Goal: Task Accomplishment & Management: Use online tool/utility

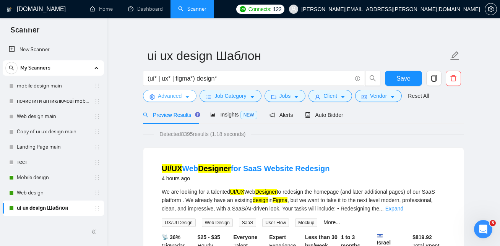
click at [181, 96] on span "Advanced" at bounding box center [170, 96] width 24 height 8
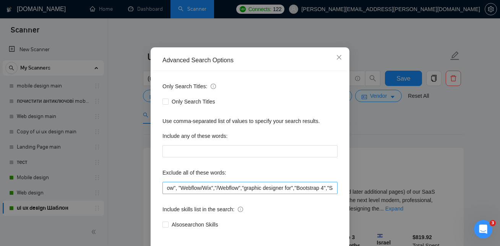
scroll to position [0, 125]
click at [248, 191] on input ""no agencies", "Visual Studio","VisualStudio","Webflow", "Webflow/Wix","/Webflo…" at bounding box center [249, 188] width 175 height 12
paste input "Graphic Designer Needed"
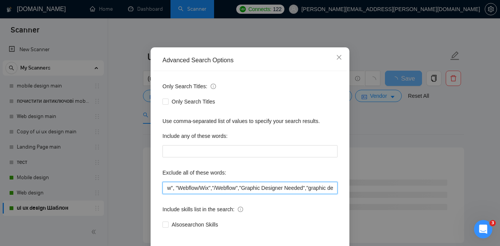
drag, startPoint x: 317, startPoint y: 190, endPoint x: 249, endPoint y: 186, distance: 68.9
click at [249, 186] on input ""no agencies", "Visual Studio","VisualStudio","Webflow", "Webflow/Wix","/Webflo…" at bounding box center [249, 188] width 175 height 12
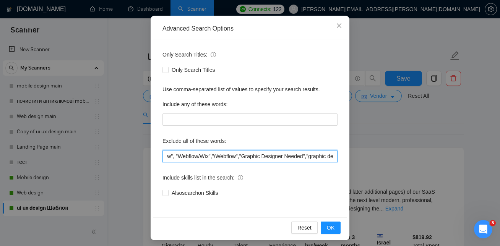
scroll to position [72, 0]
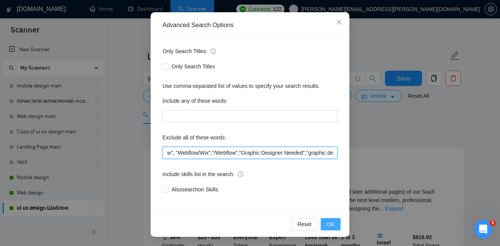
type input ""no agencies", "Visual Studio","VisualStudio","Webflow", "Webflow/Wix","/Webflo…"
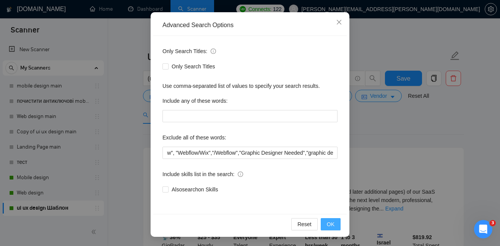
scroll to position [0, 0]
click at [331, 224] on span "OK" at bounding box center [331, 224] width 8 height 8
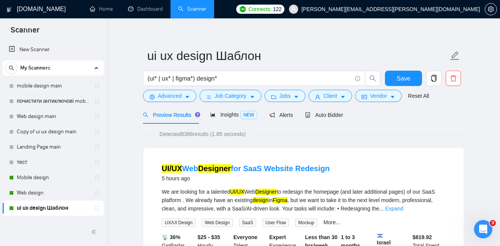
scroll to position [34, 0]
click at [406, 75] on span "Save" at bounding box center [403, 79] width 14 height 10
click at [45, 195] on link "Web design" at bounding box center [53, 192] width 73 height 15
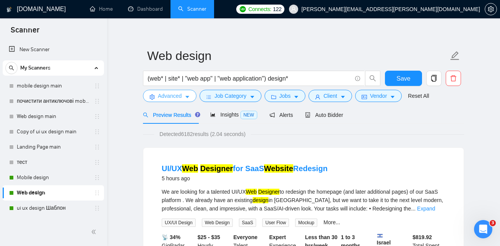
click at [176, 97] on span "Advanced" at bounding box center [170, 96] width 24 height 8
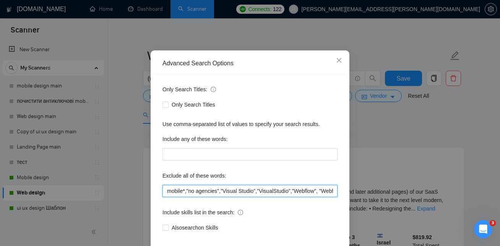
click at [296, 197] on input "mobile*,"no agencies","Visual Studio","VisualStudio","Webflow", "Webflow/Wix","…" at bounding box center [249, 191] width 175 height 12
paste input "Graphic Designer Needed",""
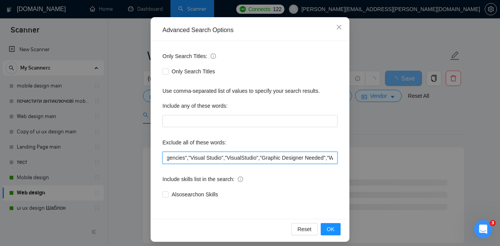
scroll to position [68, 0]
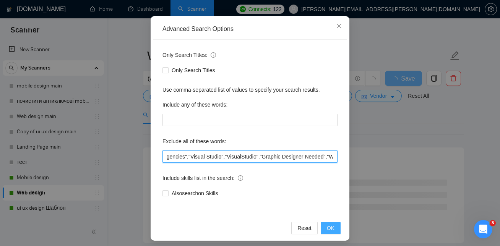
type input "mobile*,"no agencies","Visual Studio","VisualStudio","Graphic Designer Needed",…"
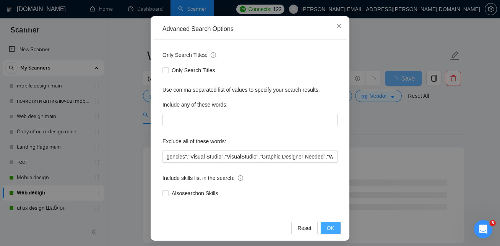
click at [328, 226] on span "OK" at bounding box center [331, 228] width 8 height 8
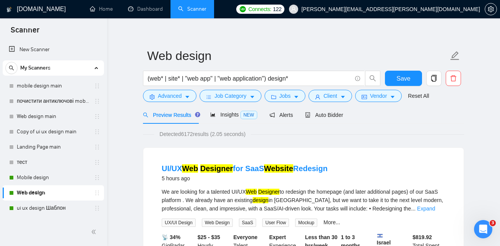
scroll to position [34, 0]
click at [406, 76] on span "Save" at bounding box center [403, 79] width 14 height 10
click at [61, 207] on link "ui ux design Шаблон" at bounding box center [53, 208] width 73 height 15
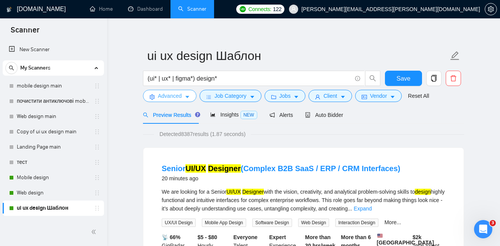
click at [185, 94] on icon "caret-down" at bounding box center [187, 96] width 5 height 5
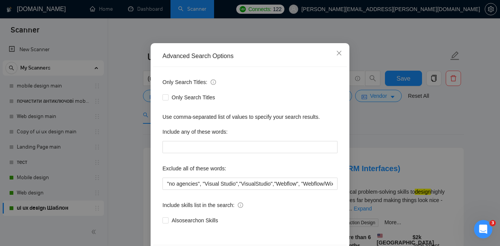
scroll to position [42, 0]
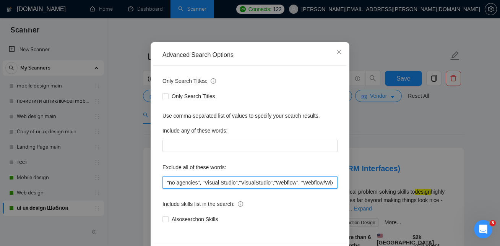
click at [205, 185] on input ""no agencies", "Visual Studio","VisualStudio","Webflow", "Webflow/Wix","/Webflo…" at bounding box center [249, 183] width 175 height 12
paste input "sales deck" "presentation designer"""
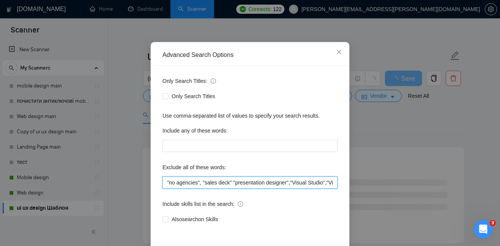
click at [238, 185] on input ""no agencies", "sales deck" "presentation designer","Visual Studio","VisualStud…" at bounding box center [249, 183] width 175 height 12
click at [297, 182] on input ""no agencies", "sales deck","presentation designer","Visual Studio","VisualStud…" at bounding box center [249, 183] width 175 height 12
click at [295, 184] on input ""no agencies", "sales deck","presentation designer","Visual Studio","VisualStud…" at bounding box center [249, 183] width 175 height 12
click at [237, 183] on input ""no agencies", "sales deck","presentation designer","Visual Studio","VisualStud…" at bounding box center [249, 183] width 175 height 12
click at [234, 182] on input ""no agencies", "sales deck","presentation designer","Visual Studio","VisualStud…" at bounding box center [249, 183] width 175 height 12
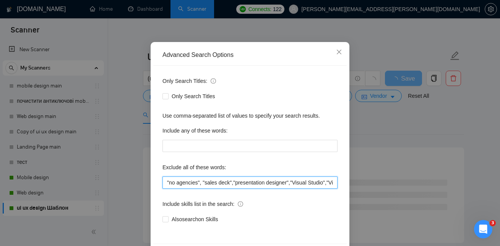
click at [205, 181] on input ""no agencies", "sales deck","presentation designer","Visual Studio","VisualStud…" at bounding box center [249, 183] width 175 height 12
click at [294, 183] on input ""no agencies","sales deck","presentation designer","Visual Studio","VisualStudi…" at bounding box center [249, 183] width 175 height 12
drag, startPoint x: 296, startPoint y: 184, endPoint x: 288, endPoint y: 183, distance: 7.7
click at [288, 183] on input ""no agencies","sales deck","presentation designer","Visual Studio","VisualStudi…" at bounding box center [249, 183] width 175 height 12
click at [294, 184] on input ""no agencies","sales deck","presentation designer","Visual Studio","VisualStudi…" at bounding box center [249, 183] width 175 height 12
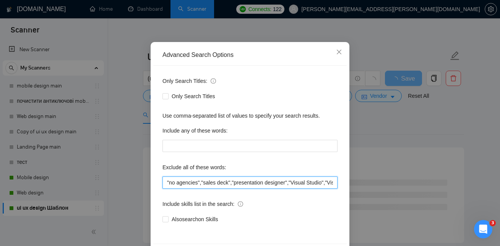
click at [299, 181] on input ""no agencies","sales deck","presentation designer","Visual Studio","VisualStudi…" at bounding box center [249, 183] width 175 height 12
drag, startPoint x: 294, startPoint y: 185, endPoint x: 201, endPoint y: 182, distance: 93.0
click at [201, 182] on input ""no agencies","sales deck","presentation designer","Visual Studio","VisualStudi…" at bounding box center [249, 183] width 175 height 12
click at [232, 184] on input ""no agencies","sales deck","presentation designer","Visual Studio","VisualStudi…" at bounding box center [249, 183] width 175 height 12
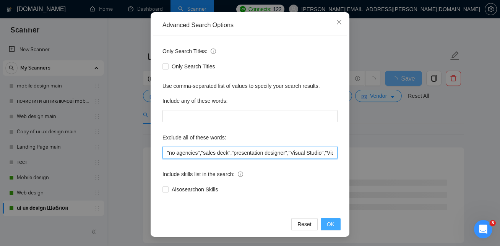
type input ""no agencies","sales deck","presentation designer","Visual Studio","VisualStudi…"
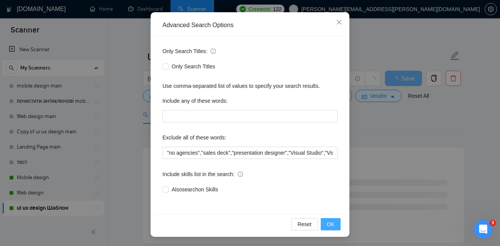
click at [331, 219] on button "OK" at bounding box center [331, 224] width 20 height 12
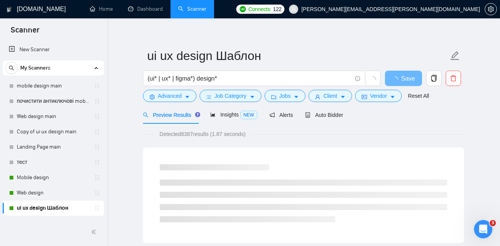
scroll to position [34, 0]
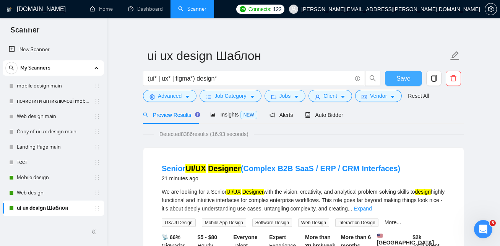
click at [406, 78] on span "Save" at bounding box center [403, 79] width 14 height 10
click at [47, 193] on link "Web design" at bounding box center [53, 192] width 73 height 15
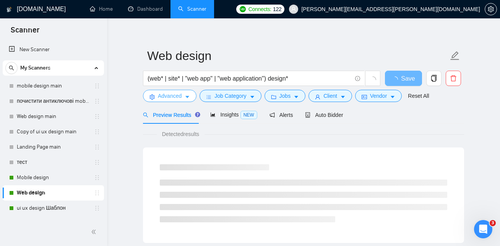
click at [182, 94] on span "Advanced" at bounding box center [170, 96] width 24 height 8
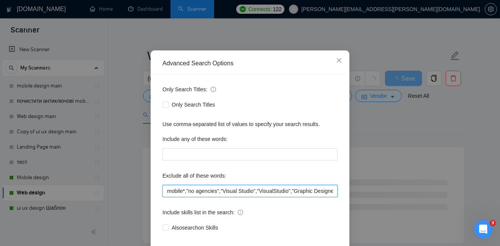
click at [260, 197] on input "mobile*,"no agencies","Visual Studio","VisualStudio","Graphic Designer Needed",…" at bounding box center [249, 191] width 175 height 12
paste input ","sales deck","presentation designer","
click at [242, 197] on input "mobile*,"no agencies","Visual Studio",,"sales deck","presentation designer","Vi…" at bounding box center [249, 191] width 175 height 12
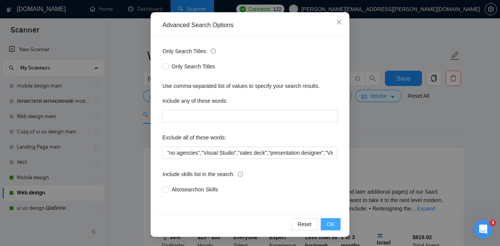
scroll to position [0, 0]
click at [336, 224] on button "OK" at bounding box center [331, 224] width 20 height 12
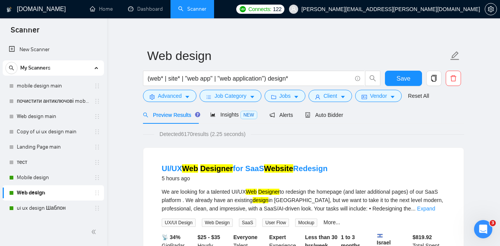
scroll to position [34, 0]
click at [396, 75] on button "Save" at bounding box center [403, 78] width 37 height 15
click at [170, 97] on span "Advanced" at bounding box center [170, 96] width 24 height 8
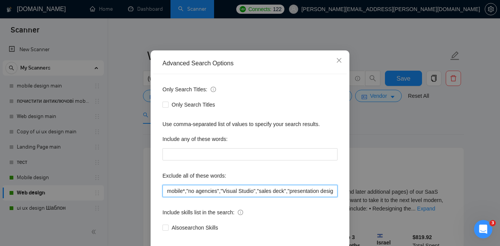
click at [222, 197] on input "mobile*,"no agencies","Visual Studio","sales deck","presentation designer","Vis…" at bounding box center [249, 191] width 175 height 12
paste input "content population"""
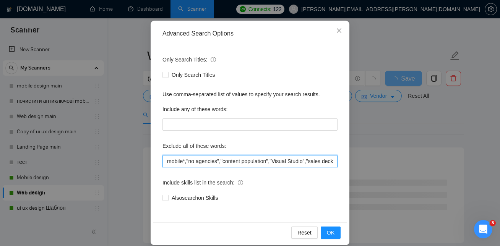
scroll to position [72, 0]
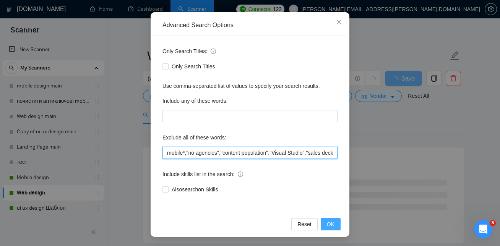
type input "mobile*,"no agencies","content population","Visual Studio","sales deck","presen…"
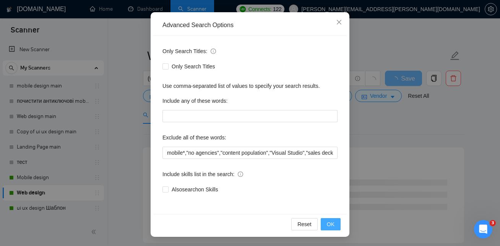
click at [330, 224] on span "OK" at bounding box center [331, 224] width 8 height 8
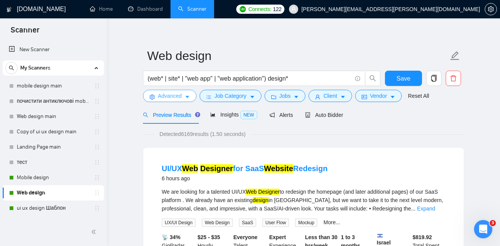
scroll to position [0, 0]
click at [406, 77] on span "Save" at bounding box center [403, 79] width 14 height 10
click at [49, 208] on link "ui ux design Шаблон" at bounding box center [53, 208] width 73 height 15
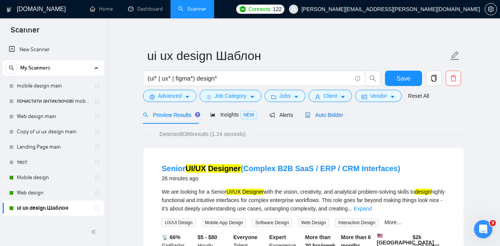
click at [322, 114] on span "Auto Bidder" at bounding box center [324, 115] width 38 height 6
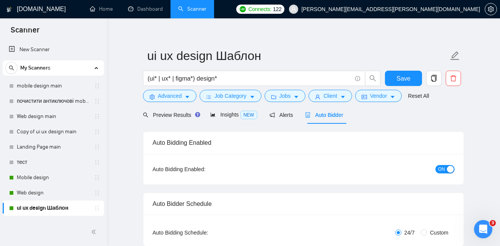
checkbox input "true"
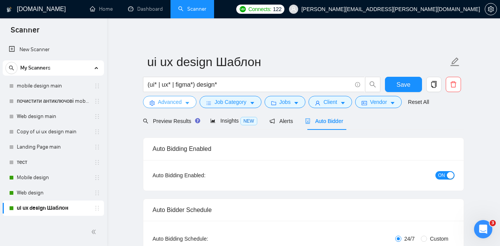
click at [179, 101] on span "Advanced" at bounding box center [170, 102] width 24 height 8
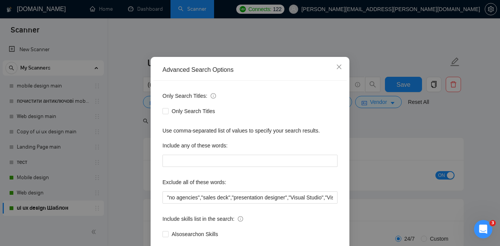
scroll to position [36, 0]
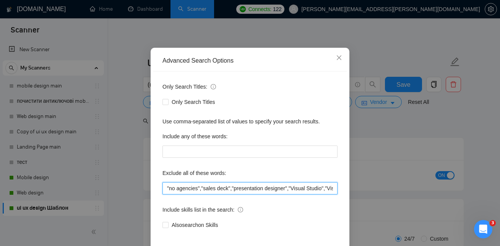
click at [202, 189] on input ""no agencies","sales deck","presentation designer","Visual Studio","VisualStudi…" at bounding box center [249, 188] width 175 height 12
paste input "content population"""
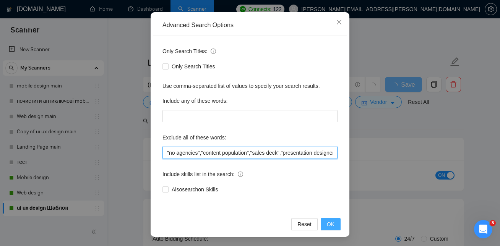
type input ""no agencies","content population","sales deck","presentation designer","Visual…"
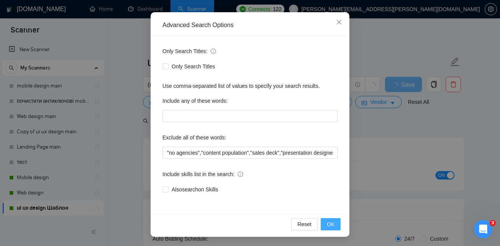
click at [328, 227] on span "OK" at bounding box center [331, 224] width 8 height 8
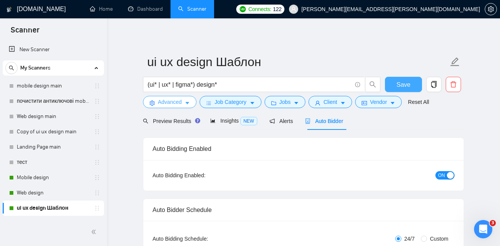
scroll to position [0, 0]
click at [404, 85] on span "Save" at bounding box center [403, 85] width 14 height 10
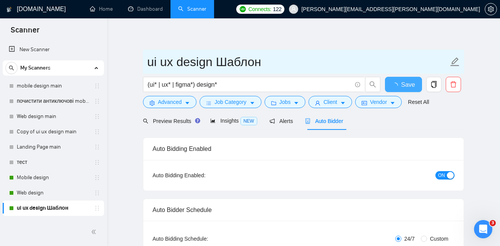
checkbox input "true"
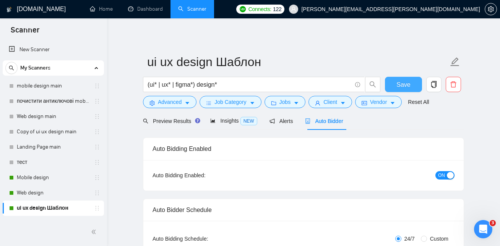
click at [403, 87] on span "Save" at bounding box center [403, 85] width 14 height 10
checkbox input "true"
click at [182, 102] on span "Advanced" at bounding box center [170, 102] width 24 height 8
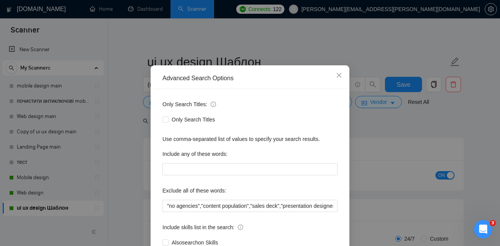
scroll to position [27, 0]
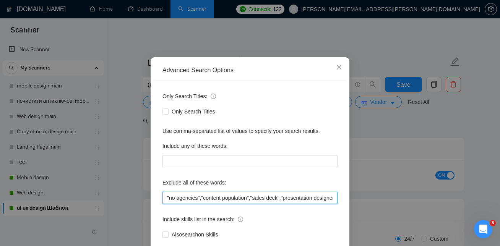
click at [203, 199] on input ""no agencies","content population","sales deck","presentation designer","Visual…" at bounding box center [249, 198] width 175 height 12
paste input "gaming app", "game design", "game UI"""
drag, startPoint x: 237, startPoint y: 198, endPoint x: 203, endPoint y: 200, distance: 34.1
click at [203, 200] on input "text" at bounding box center [249, 198] width 175 height 12
click at [200, 198] on input "text" at bounding box center [249, 198] width 175 height 12
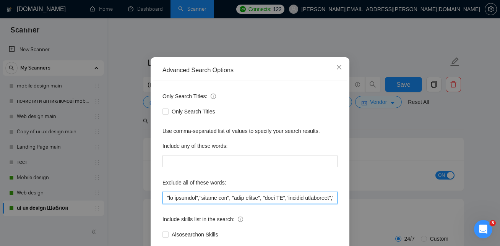
paste input ""gaming app","
click at [202, 199] on input "text" at bounding box center [249, 198] width 175 height 12
drag, startPoint x: 201, startPoint y: 198, endPoint x: 324, endPoint y: 200, distance: 122.7
click at [324, 200] on input "text" at bounding box center [249, 198] width 175 height 12
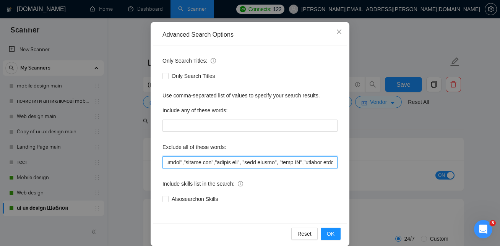
scroll to position [72, 0]
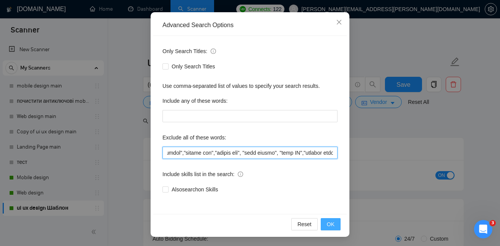
type input ""no agencies","gaming app","gaming app", "game design", "game UI","content popu…"
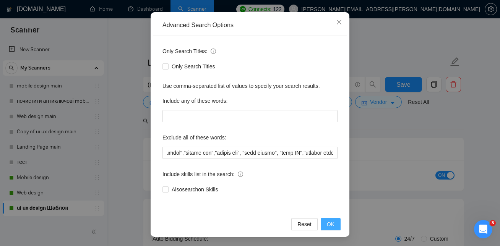
scroll to position [0, 0]
click at [334, 226] on span "OK" at bounding box center [331, 224] width 8 height 8
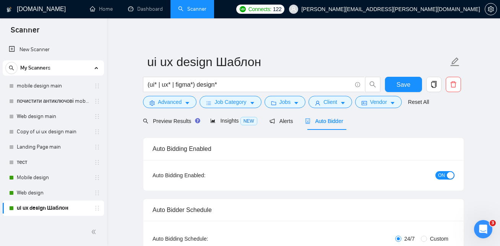
scroll to position [34, 0]
click at [401, 84] on span "Save" at bounding box center [403, 85] width 14 height 10
checkbox input "true"
click at [45, 175] on link "Mobile design" at bounding box center [53, 177] width 73 height 15
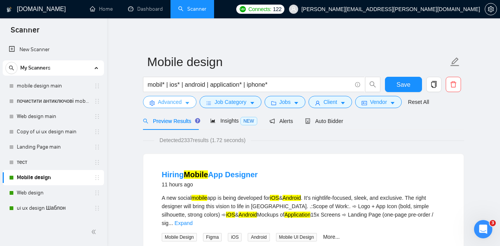
click at [185, 102] on button "Advanced" at bounding box center [170, 102] width 54 height 12
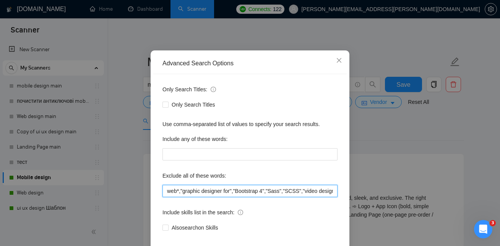
click at [182, 197] on input "web*,"graphic designer for","Bootstrap 4","Sass","SCSS","video designer","video…" at bounding box center [249, 191] width 175 height 12
paste input ","gaming app","gaming app", "game design", "game UI","
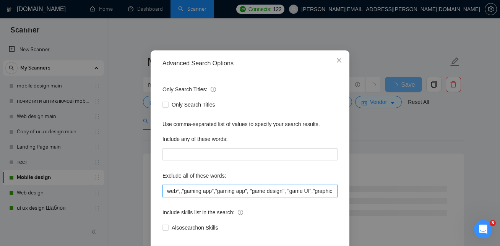
click at [181, 197] on input "web*,,"gaming app","gaming app", "game design", "game UI","graphic designer for…" at bounding box center [249, 191] width 175 height 12
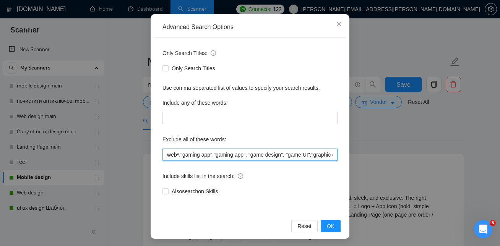
scroll to position [70, 0]
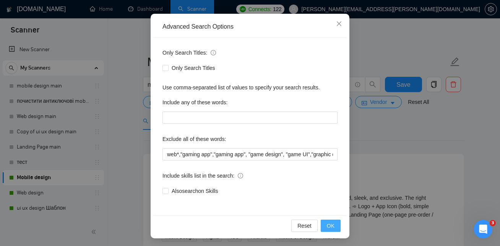
click at [331, 227] on span "OK" at bounding box center [331, 226] width 8 height 8
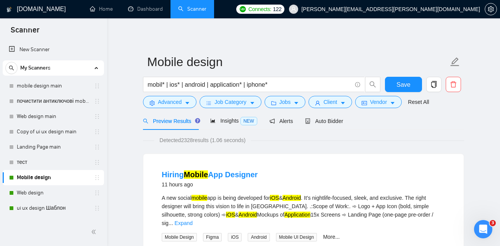
scroll to position [34, 0]
click at [400, 81] on span "Save" at bounding box center [403, 85] width 14 height 10
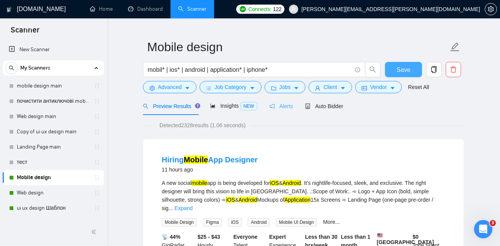
scroll to position [17, 0]
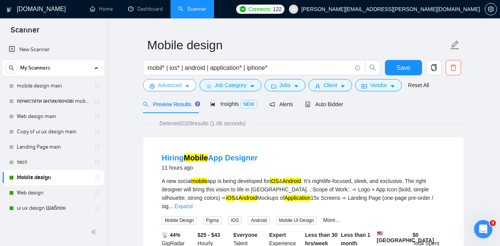
click at [189, 87] on icon "caret-down" at bounding box center [187, 86] width 5 height 5
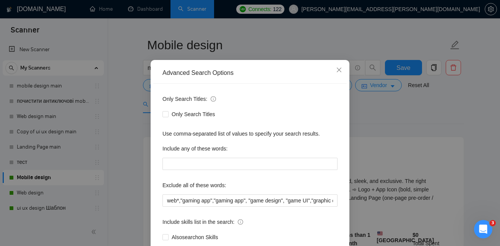
scroll to position [26, 0]
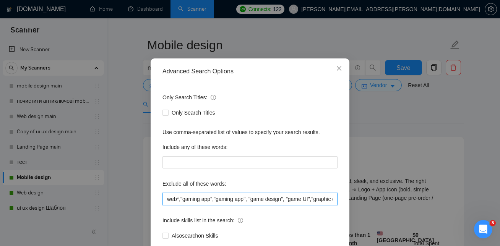
click at [181, 201] on input "web*,"gaming app","gaming app", "game design", "game UI","graphic designer for"…" at bounding box center [249, 199] width 175 height 12
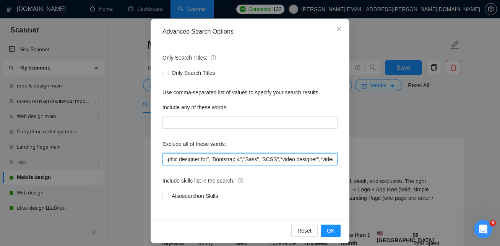
scroll to position [72, 0]
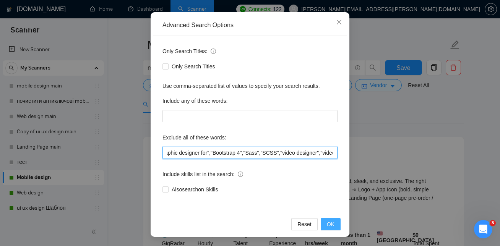
type input "web*,game,"gaming app","gaming app", "game design", "game UI","graphic designer…"
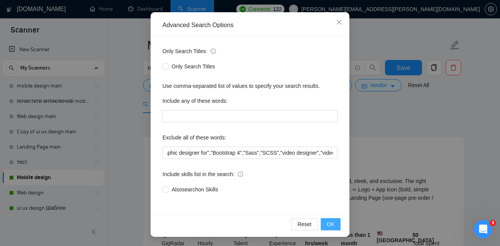
scroll to position [0, 0]
click at [332, 225] on span "OK" at bounding box center [331, 224] width 8 height 8
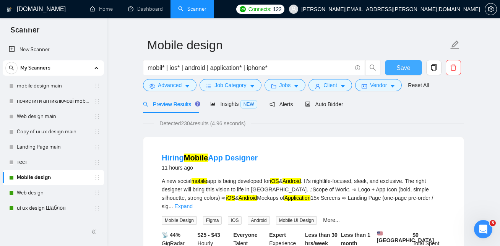
click at [409, 68] on span "Save" at bounding box center [403, 68] width 14 height 10
click at [46, 207] on link "ui ux design Шаблон" at bounding box center [53, 208] width 73 height 15
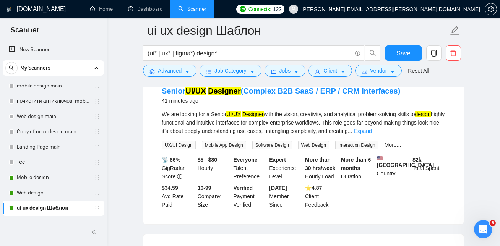
scroll to position [83, 0]
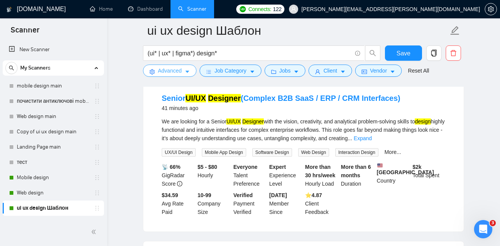
click at [186, 71] on icon "caret-down" at bounding box center [187, 71] width 5 height 5
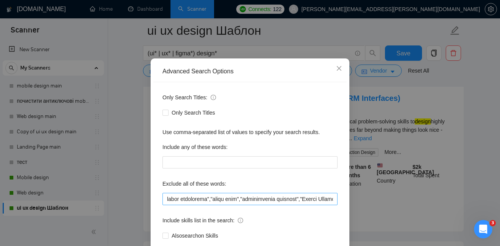
scroll to position [0, 0]
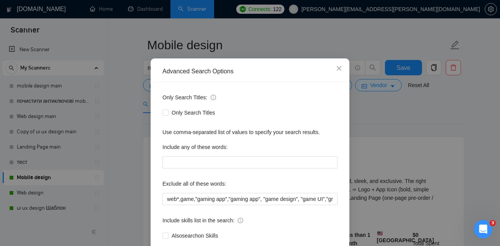
scroll to position [70, 0]
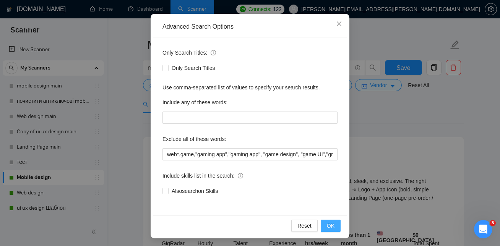
click at [336, 224] on button "OK" at bounding box center [331, 226] width 20 height 12
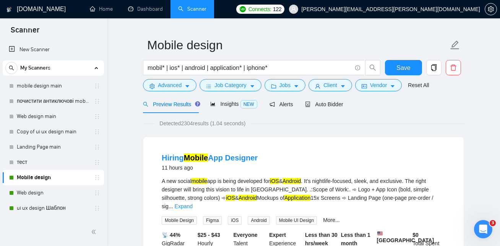
scroll to position [34, 0]
click at [398, 69] on span "Save" at bounding box center [403, 68] width 14 height 10
click at [58, 206] on link "ui ux design Шаблон" at bounding box center [53, 208] width 73 height 15
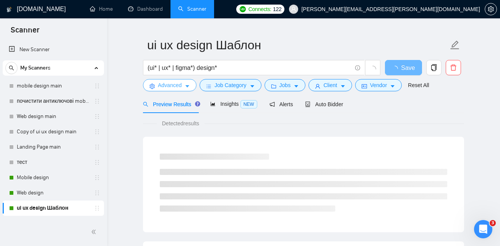
click at [183, 84] on button "Advanced" at bounding box center [170, 85] width 54 height 12
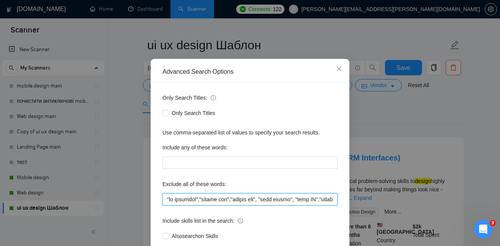
click at [203, 199] on input "text" at bounding box center [249, 199] width 175 height 12
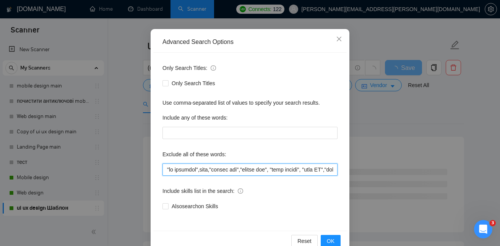
scroll to position [72, 0]
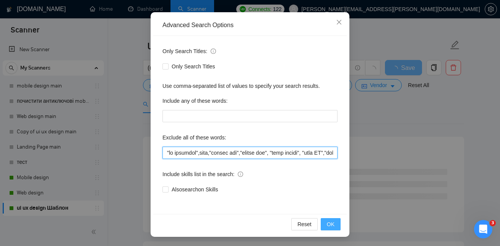
type input ""no agencies",game,"gaming app","gaming app", "game design", "game UI","content…"
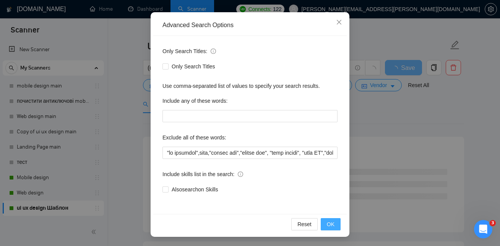
click at [327, 222] on span "OK" at bounding box center [331, 224] width 8 height 8
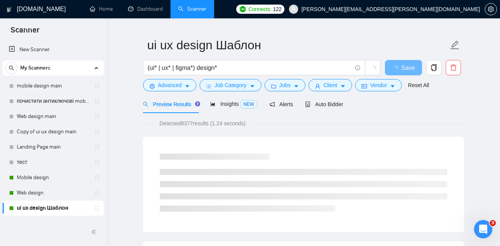
scroll to position [34, 0]
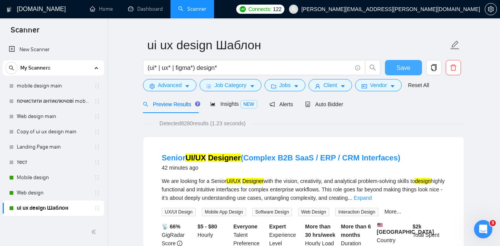
click at [399, 67] on span "Save" at bounding box center [403, 68] width 14 height 10
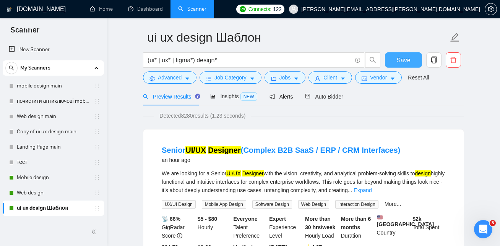
scroll to position [27, 0]
